Goal: Information Seeking & Learning: Learn about a topic

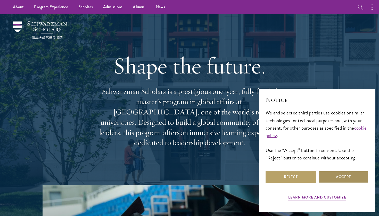
click at [342, 183] on button "Accept" at bounding box center [343, 177] width 51 height 12
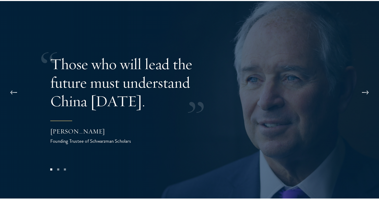
scroll to position [1036, 0]
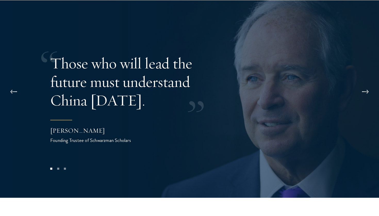
click at [368, 85] on button at bounding box center [365, 92] width 17 height 14
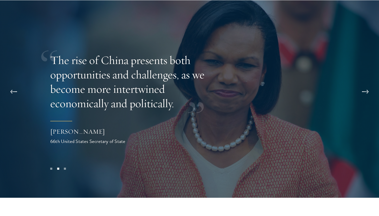
click at [368, 85] on button at bounding box center [365, 92] width 17 height 14
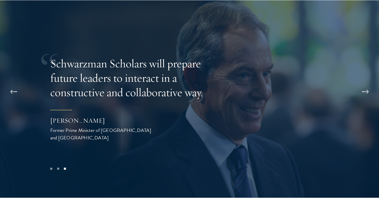
click at [368, 85] on button at bounding box center [365, 92] width 17 height 14
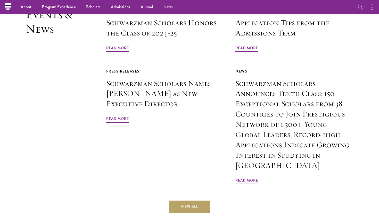
scroll to position [1247, 0]
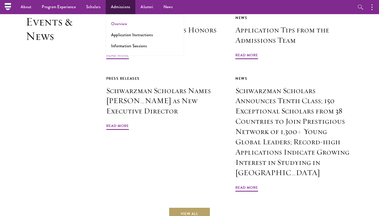
click at [116, 21] on link "Overview" at bounding box center [119, 24] width 16 height 6
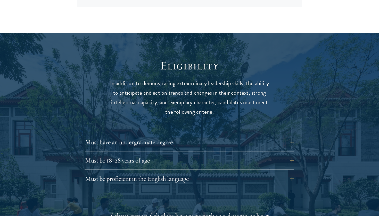
scroll to position [630, 0]
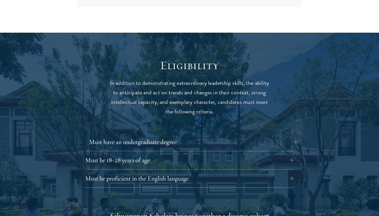
click at [131, 136] on button "Must have an undergraduate degree" at bounding box center [193, 142] width 209 height 12
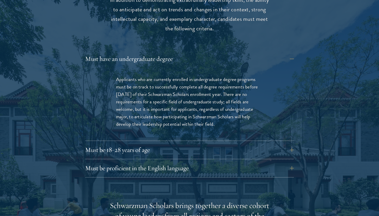
scroll to position [720, 0]
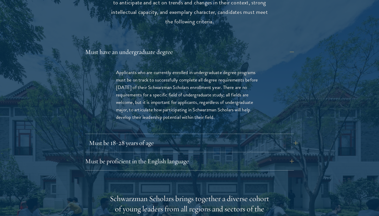
click at [130, 137] on button "Must be 18-28 years of age" at bounding box center [193, 143] width 209 height 12
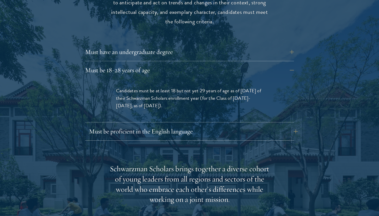
click at [136, 126] on button "Must be proficient in the English language" at bounding box center [193, 132] width 209 height 12
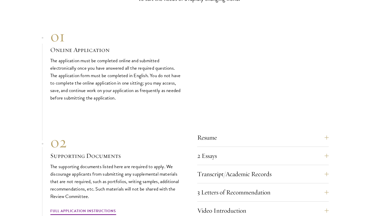
scroll to position [1661, 0]
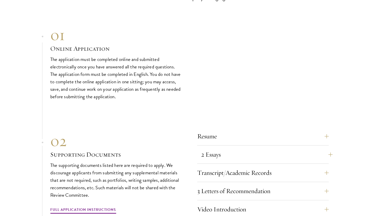
click at [237, 149] on button "2 Essays" at bounding box center [266, 155] width 131 height 12
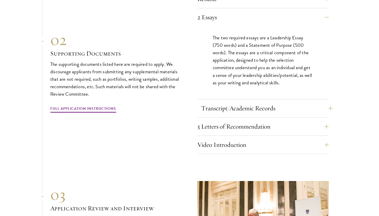
click at [255, 102] on button "Transcript/Academic Records" at bounding box center [266, 108] width 131 height 12
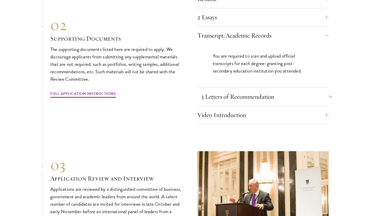
click at [256, 91] on button "3 Letters of Recommendation" at bounding box center [266, 97] width 131 height 12
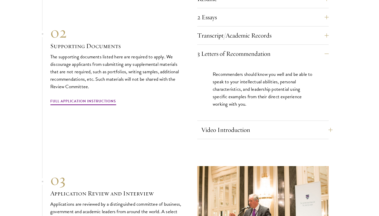
click at [240, 124] on button "Video Introduction" at bounding box center [266, 130] width 131 height 12
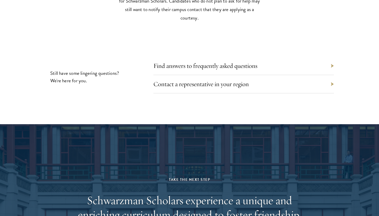
scroll to position [2389, 0]
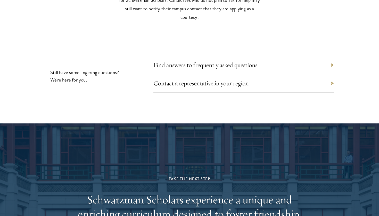
click at [226, 74] on div "Contact a representative in your region" at bounding box center [243, 83] width 180 height 18
click at [231, 79] on link "Contact a representative in your region" at bounding box center [204, 83] width 95 height 8
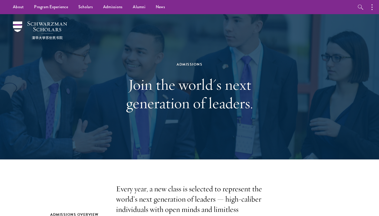
scroll to position [0, 0]
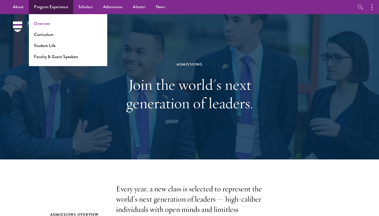
click at [48, 24] on link "Overview" at bounding box center [42, 24] width 16 height 6
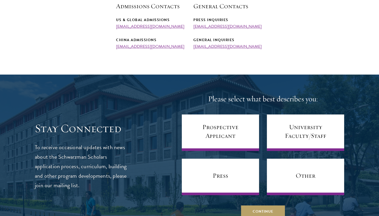
scroll to position [220, 0]
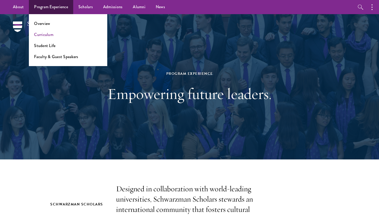
click at [47, 32] on link "Curriculum" at bounding box center [43, 35] width 19 height 6
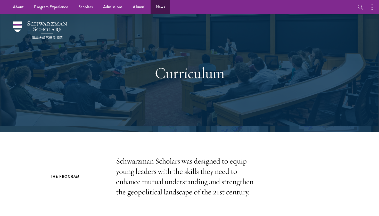
click at [162, 7] on link "News" at bounding box center [161, 7] width 20 height 14
